Goal: Use online tool/utility

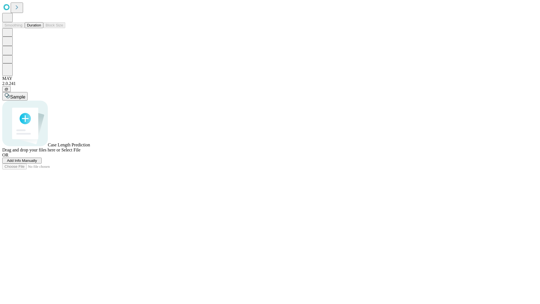
click at [41, 28] on button "Duration" at bounding box center [34, 25] width 19 height 6
click at [80, 152] on span "Select File" at bounding box center [70, 149] width 19 height 5
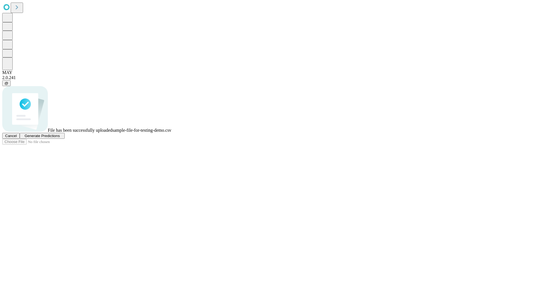
click at [60, 138] on span "Generate Predictions" at bounding box center [41, 136] width 35 height 4
